Goal: Information Seeking & Learning: Learn about a topic

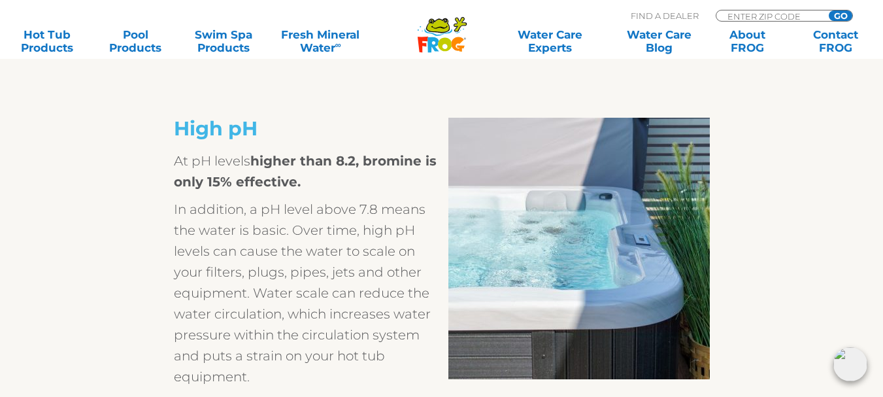
scroll to position [1322, 0]
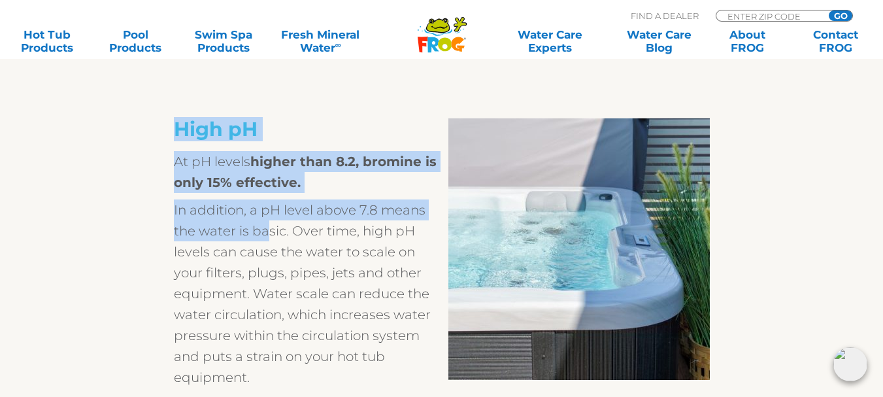
drag, startPoint x: 170, startPoint y: 124, endPoint x: 265, endPoint y: 238, distance: 148.5
click at [265, 238] on div "High pH At pH levels higher than 8.2, bromine is only 15% effective. In additio…" at bounding box center [442, 402] width 804 height 600
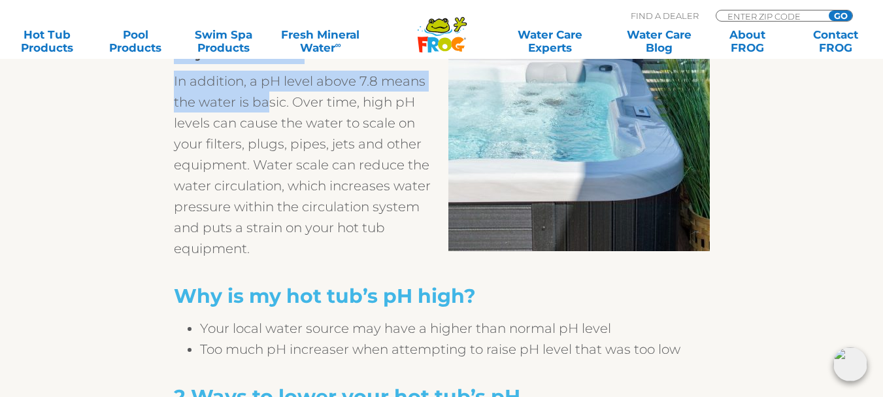
scroll to position [1452, 0]
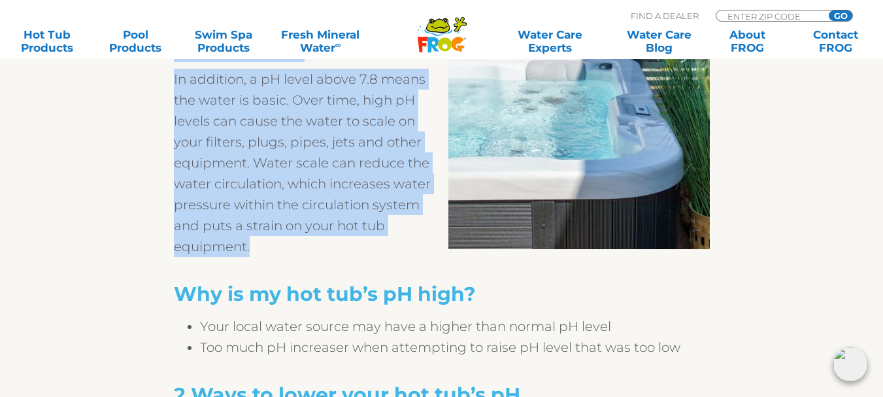
click at [266, 248] on p "In addition, a pH level above 7.8 means the water is basic. Over time, high pH …" at bounding box center [308, 163] width 268 height 188
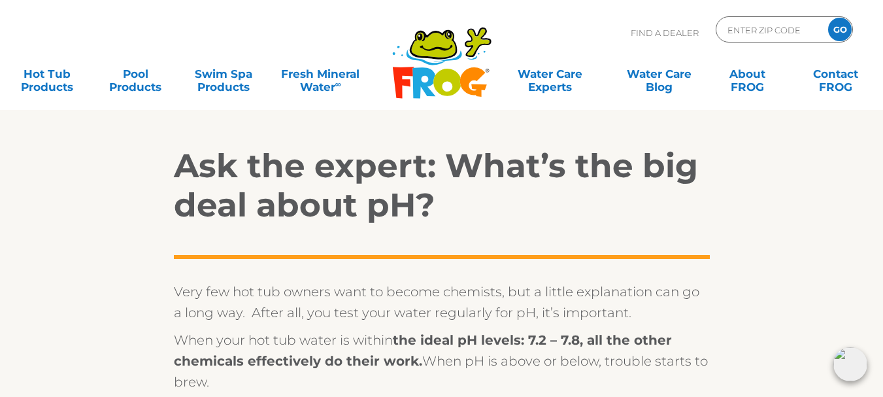
scroll to position [392, 0]
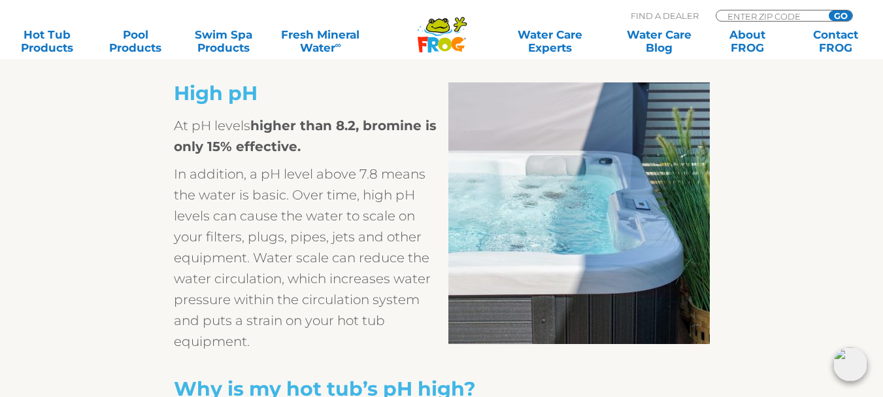
scroll to position [1372, 0]
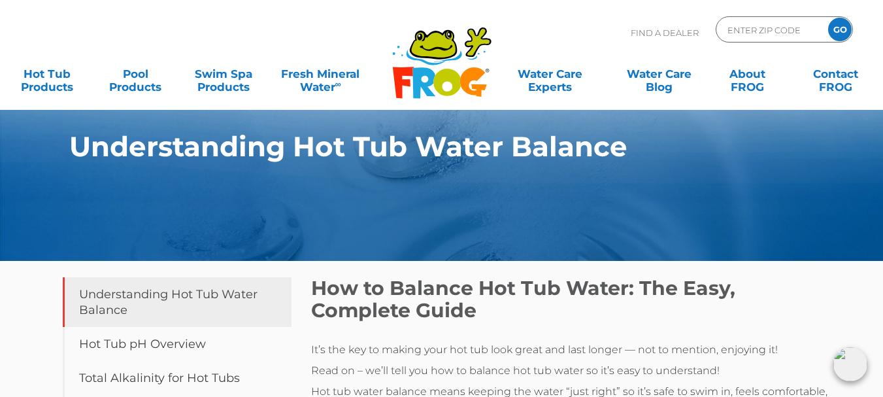
scroll to position [2497, 0]
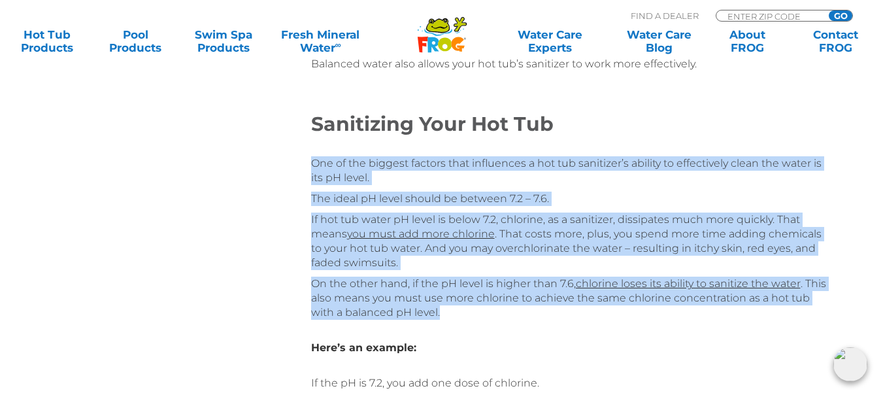
drag, startPoint x: 315, startPoint y: 139, endPoint x: 416, endPoint y: 280, distance: 173.7
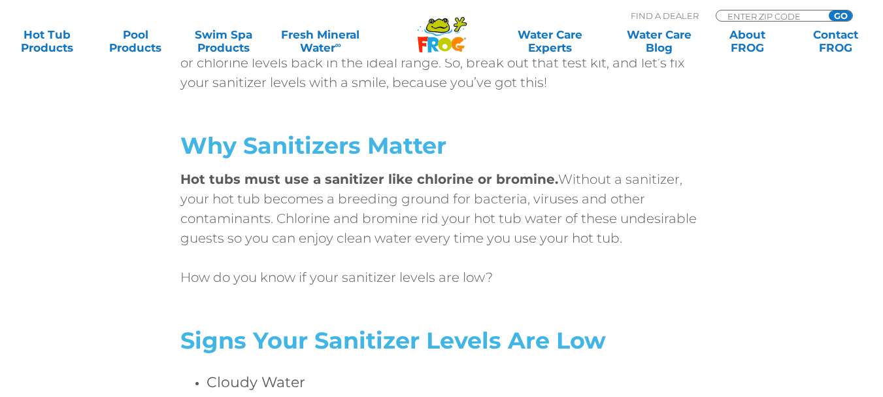
scroll to position [655, 0]
